Goal: Transaction & Acquisition: Purchase product/service

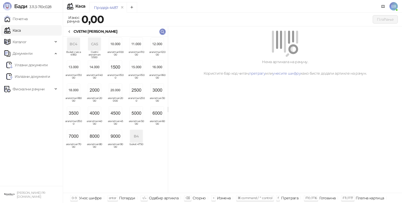
click at [77, 116] on img "grid" at bounding box center [73, 113] width 13 height 13
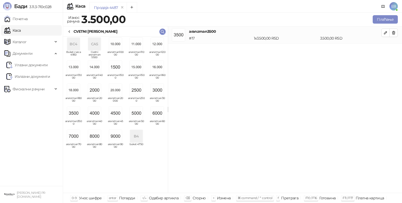
click at [76, 31] on div "CVETNI [PERSON_NAME]" at bounding box center [96, 32] width 44 height 6
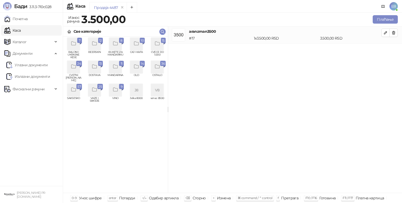
click at [157, 47] on div "grid" at bounding box center [157, 44] width 13 height 13
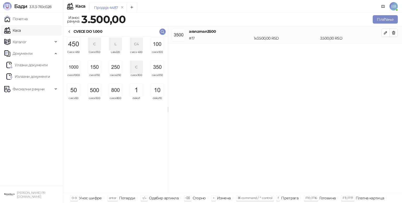
click at [122, 67] on div "grid" at bounding box center [115, 67] width 17 height 13
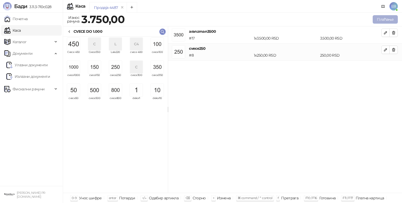
click at [378, 22] on button "Плаћање" at bounding box center [385, 19] width 25 height 8
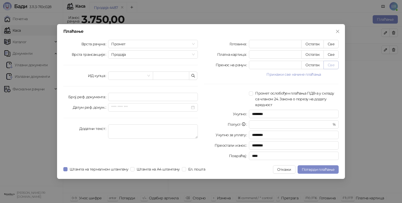
click at [331, 67] on button "Све" at bounding box center [331, 65] width 15 height 8
type input "****"
click at [322, 169] on span "Потврди плаћање" at bounding box center [318, 169] width 33 height 5
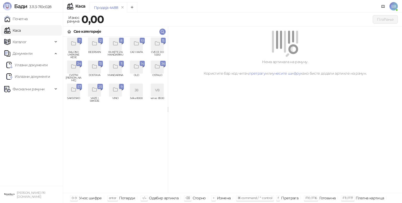
click at [75, 68] on icon "grid" at bounding box center [73, 67] width 4 height 4
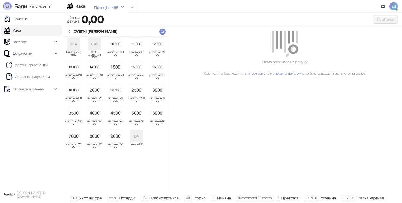
click at [139, 118] on img "grid" at bounding box center [136, 113] width 13 height 13
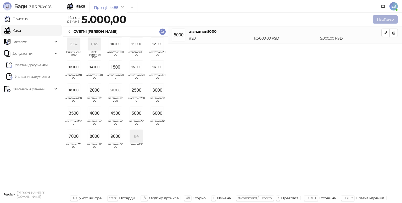
click at [385, 20] on button "Плаћање" at bounding box center [385, 19] width 25 height 8
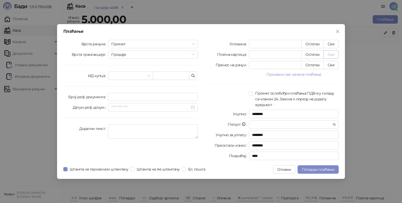
click at [330, 54] on button "Све" at bounding box center [331, 54] width 15 height 8
type input "****"
click at [329, 169] on span "Потврди плаћање" at bounding box center [318, 169] width 33 height 5
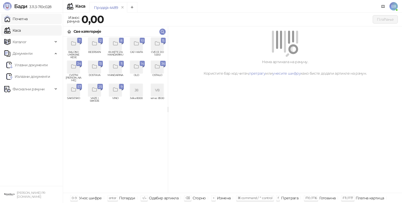
click at [26, 17] on link "Почетна" at bounding box center [16, 19] width 24 height 10
